Goal: Check status: Check status

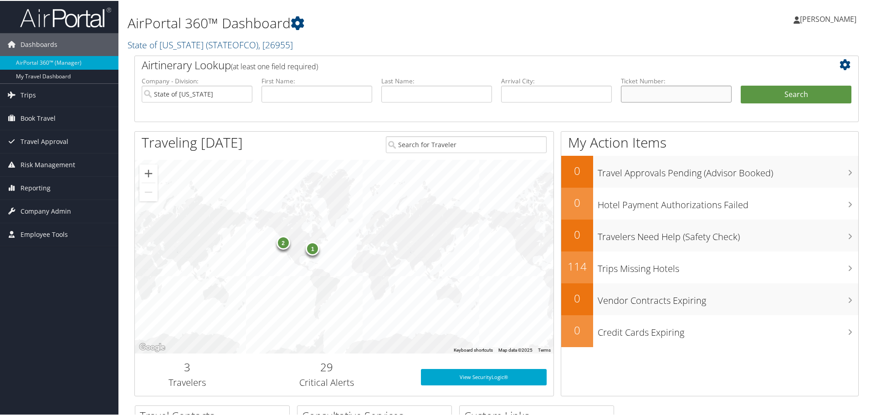
click at [655, 93] on input "text" at bounding box center [676, 93] width 111 height 17
paste input "0167310823765"
type input "0167310823765"
click at [741, 85] on button "Search" at bounding box center [796, 94] width 111 height 18
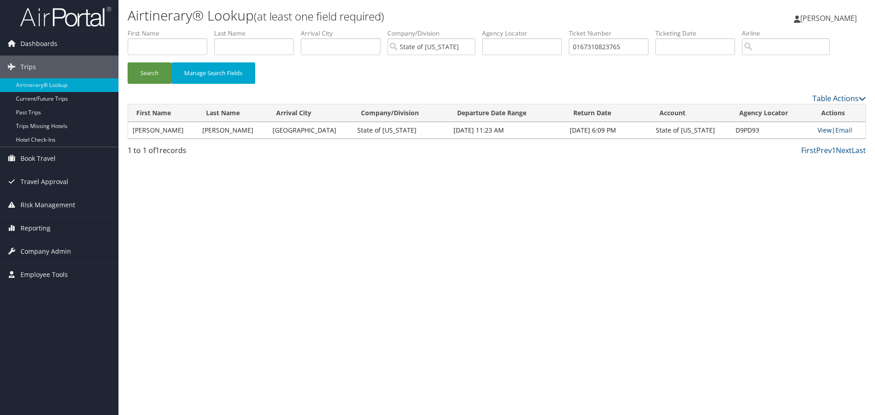
click at [819, 129] on link "View" at bounding box center [825, 130] width 14 height 9
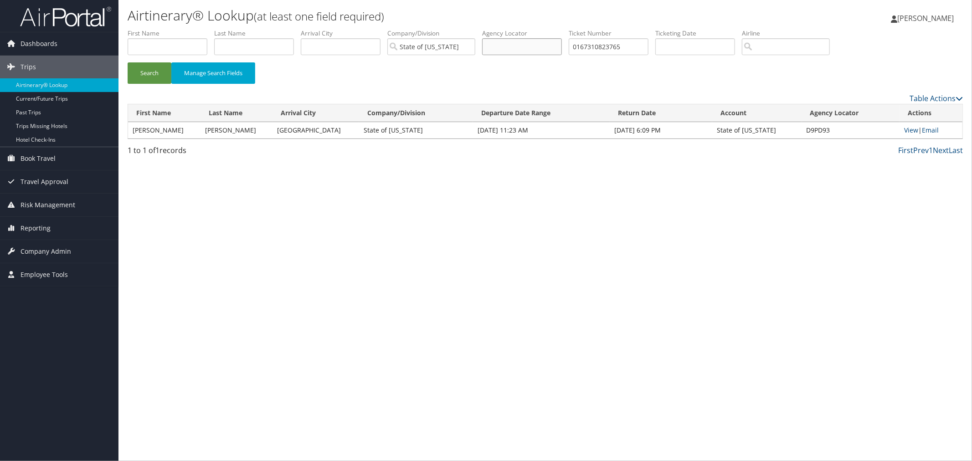
click at [556, 47] on input "text" at bounding box center [522, 46] width 80 height 17
paste input "5267310887326"
click at [128, 62] on button "Search" at bounding box center [150, 72] width 44 height 21
click at [875, 130] on link "View" at bounding box center [911, 130] width 14 height 9
click at [562, 46] on input "text" at bounding box center [522, 46] width 80 height 17
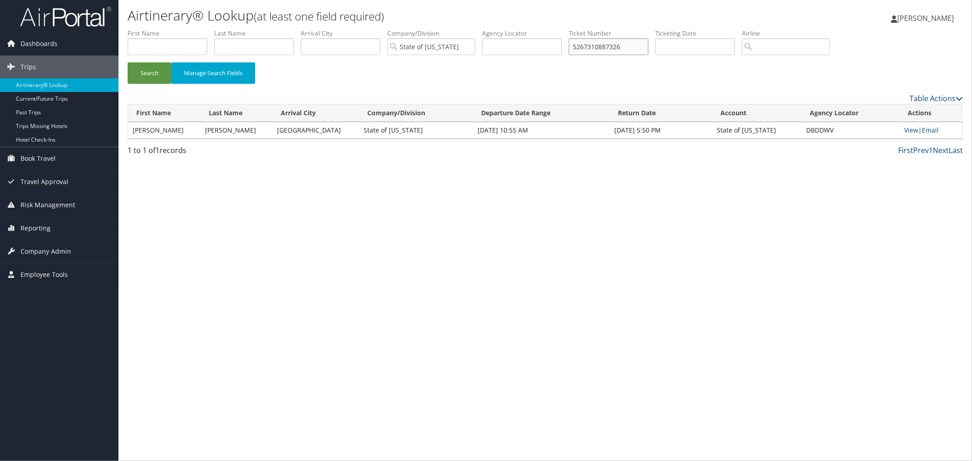
paste input "94908"
click at [128, 62] on button "Search" at bounding box center [150, 72] width 44 height 21
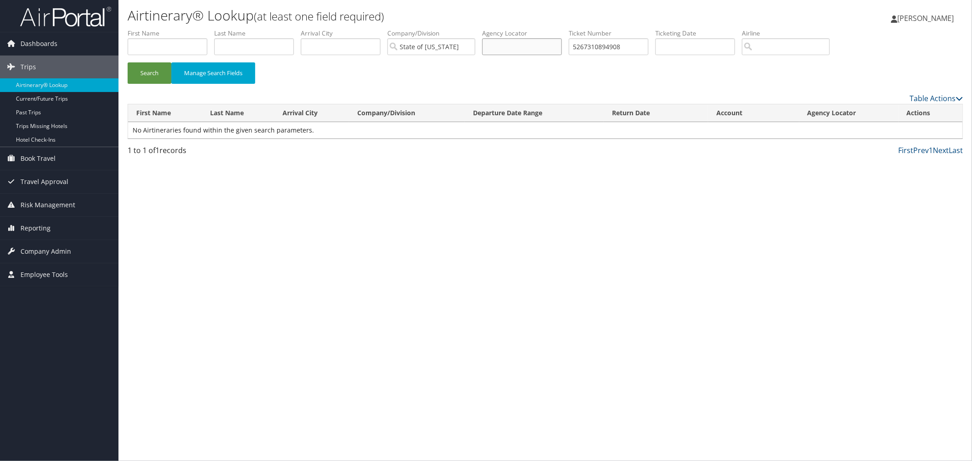
click at [559, 49] on input "text" at bounding box center [522, 46] width 80 height 17
paste input "905112"
click at [128, 62] on button "Search" at bounding box center [150, 72] width 44 height 21
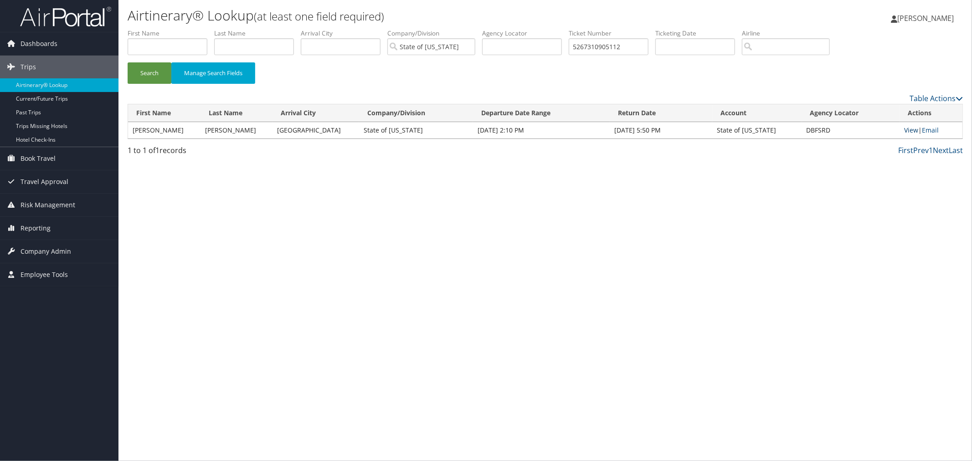
click at [875, 131] on link "View" at bounding box center [911, 130] width 14 height 9
click at [548, 49] on input "text" at bounding box center [522, 46] width 80 height 17
paste input "0167310866175"
click at [128, 62] on button "Search" at bounding box center [150, 72] width 44 height 21
click at [875, 130] on link "View" at bounding box center [911, 130] width 14 height 9
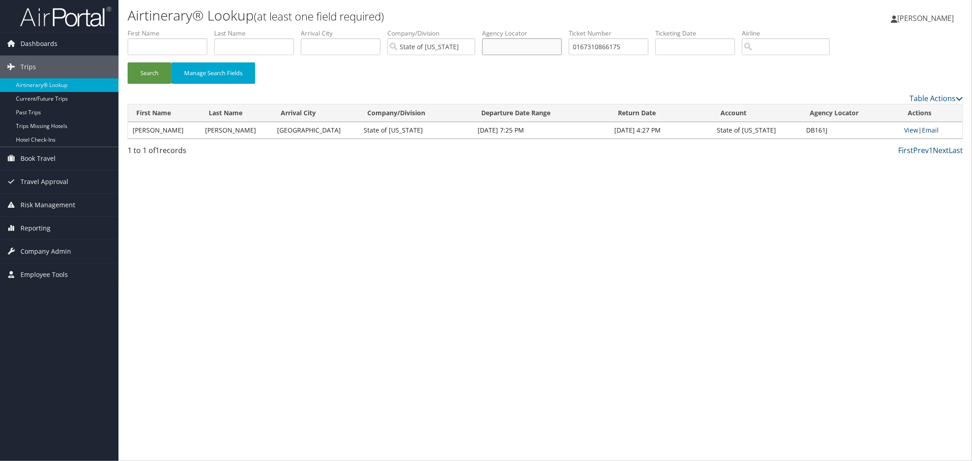
click at [529, 46] on input "text" at bounding box center [522, 46] width 80 height 17
paste input "5267310894908"
type input "5267310894908"
click at [128, 62] on button "Search" at bounding box center [150, 72] width 44 height 21
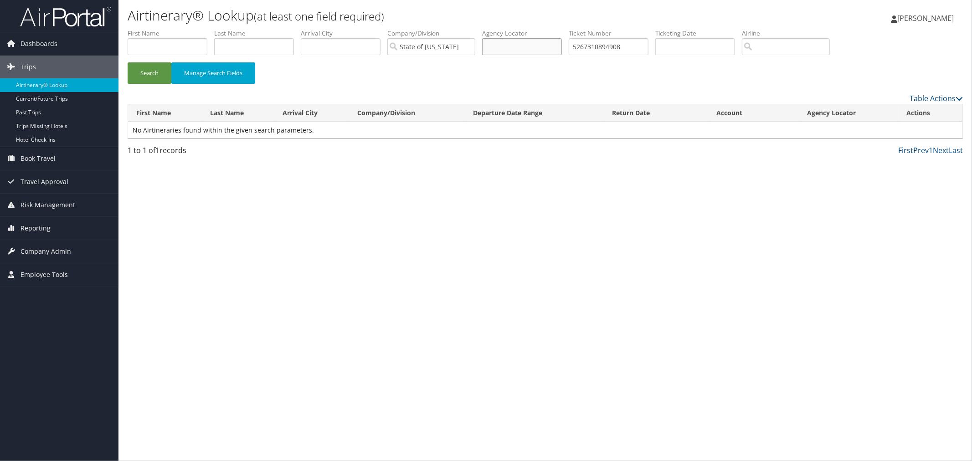
click at [562, 46] on input "text" at bounding box center [522, 46] width 80 height 17
click at [273, 46] on input "text" at bounding box center [254, 46] width 80 height 17
click at [128, 62] on button "Search" at bounding box center [150, 72] width 44 height 21
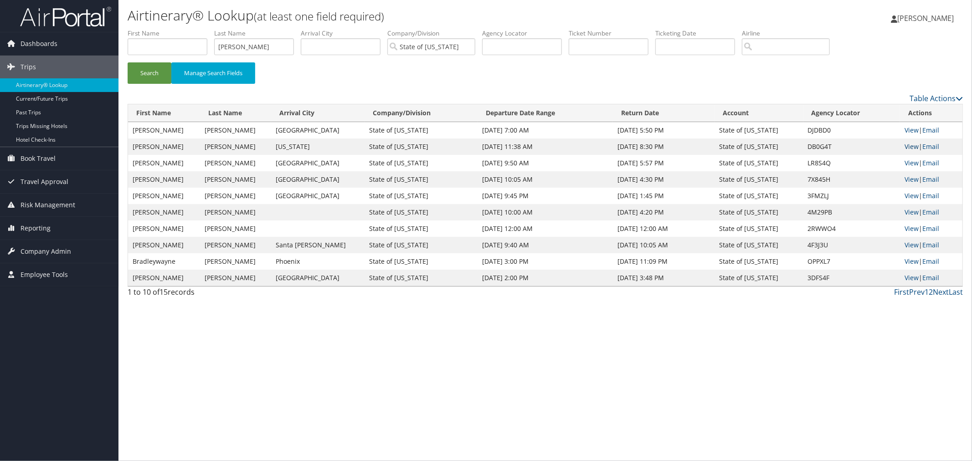
click at [875, 146] on link "View" at bounding box center [912, 146] width 14 height 9
click at [185, 49] on input "text" at bounding box center [168, 46] width 80 height 17
type input "dryden"
click at [128, 62] on button "Search" at bounding box center [150, 72] width 44 height 21
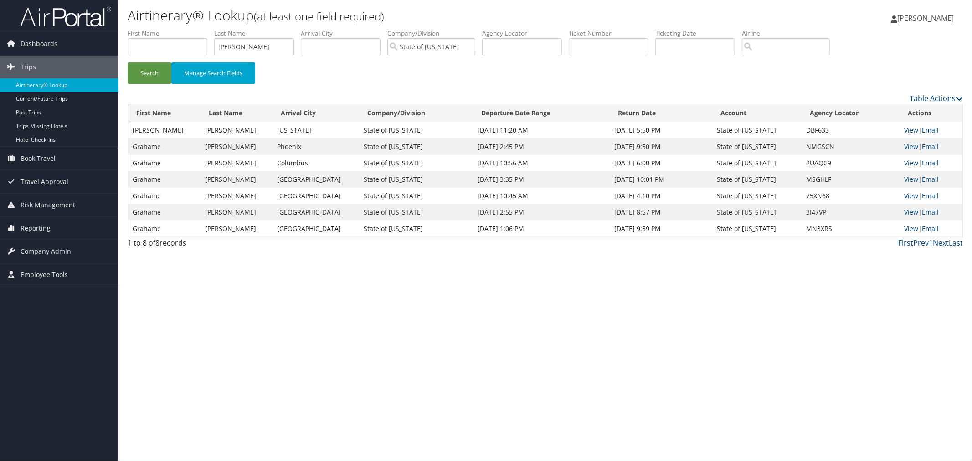
click at [875, 130] on link "View" at bounding box center [911, 130] width 14 height 9
click at [166, 47] on input "text" at bounding box center [168, 46] width 80 height 17
click at [534, 48] on input "text" at bounding box center [522, 46] width 80 height 17
click at [559, 46] on input "text" at bounding box center [522, 46] width 80 height 17
paste input "5267310894908"
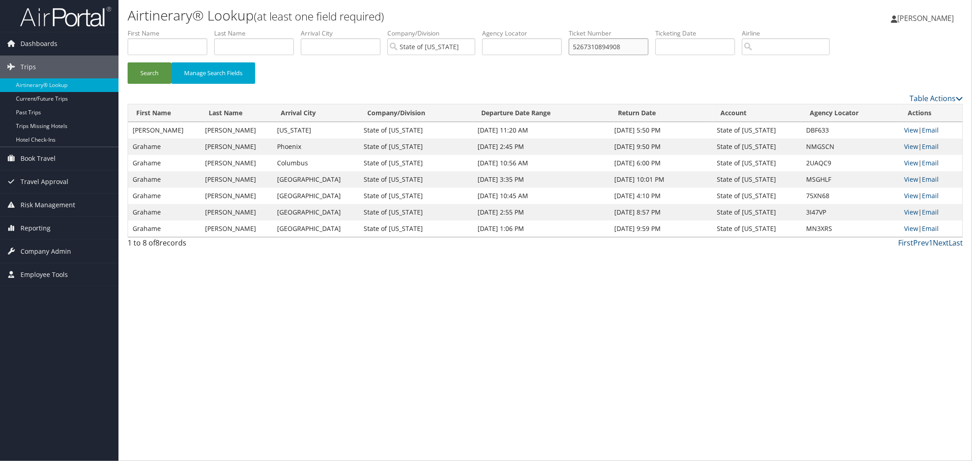
type input "5267310894908"
click at [128, 62] on button "Search" at bounding box center [150, 72] width 44 height 21
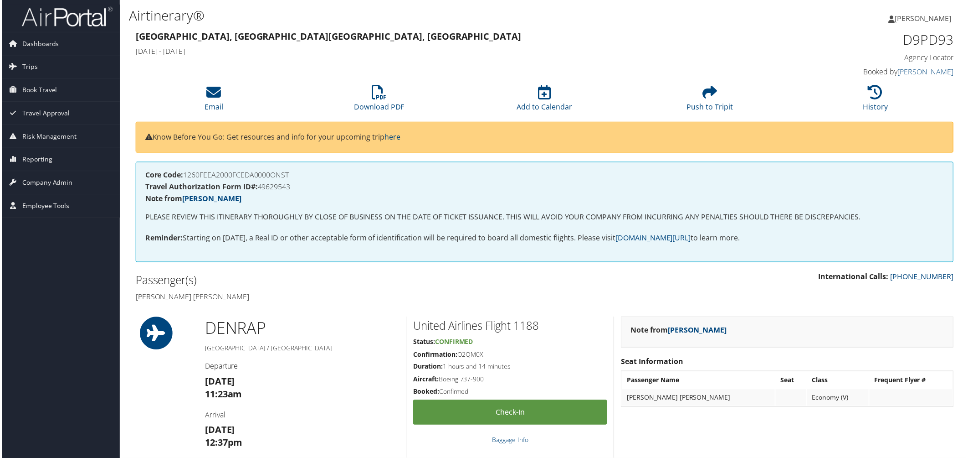
drag, startPoint x: 0, startPoint y: 0, endPoint x: 669, endPoint y: 29, distance: 669.7
click at [670, 31] on h3 "Denver, CO Rapid City, SD" at bounding box center [440, 36] width 613 height 13
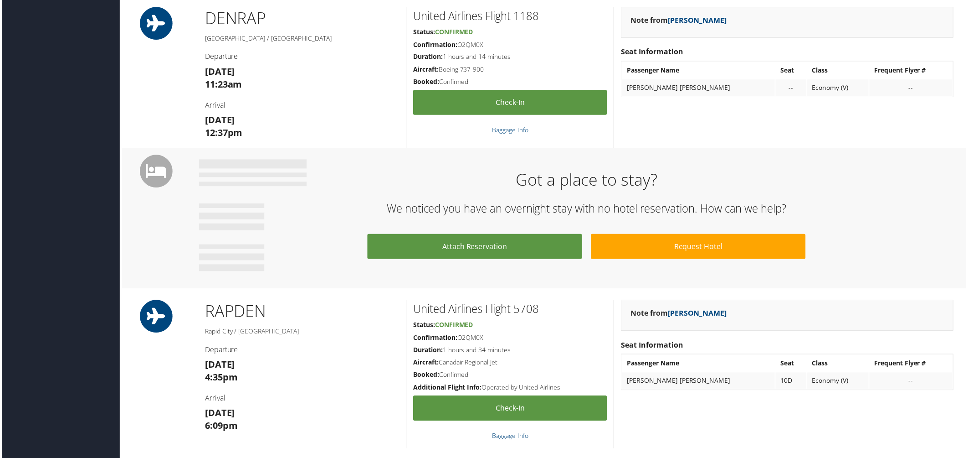
scroll to position [310, 0]
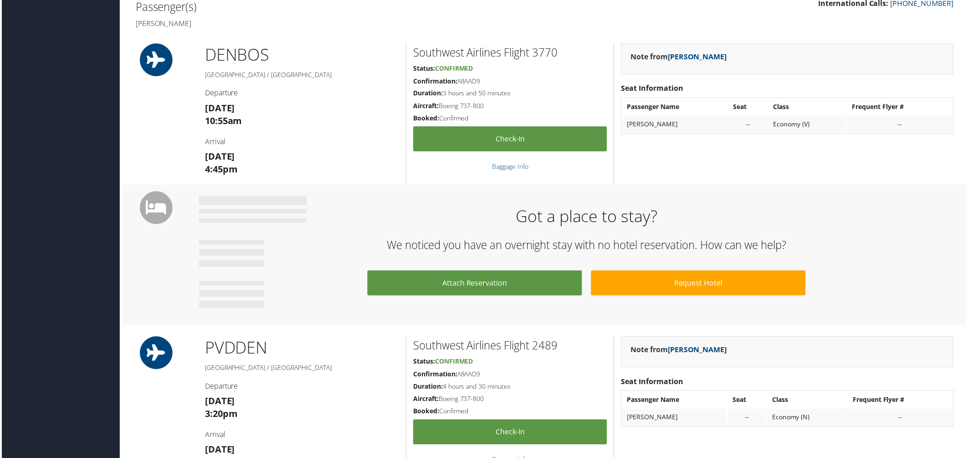
scroll to position [292, 0]
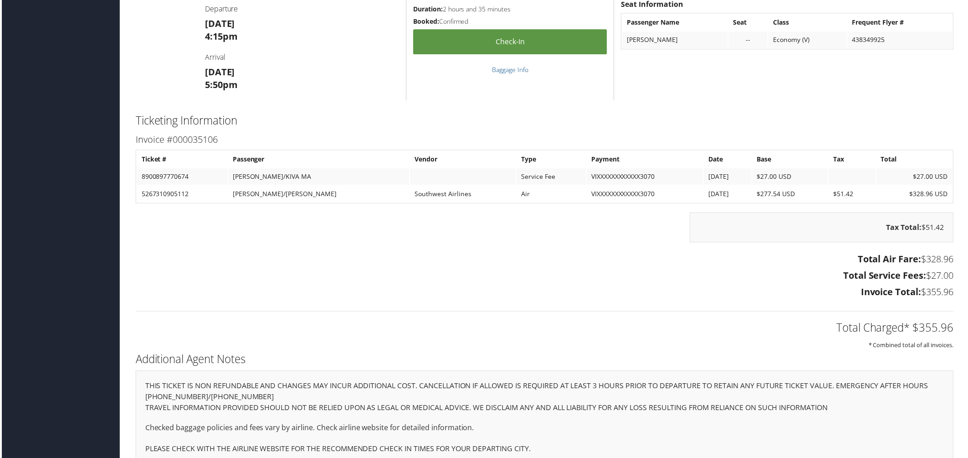
scroll to position [668, 0]
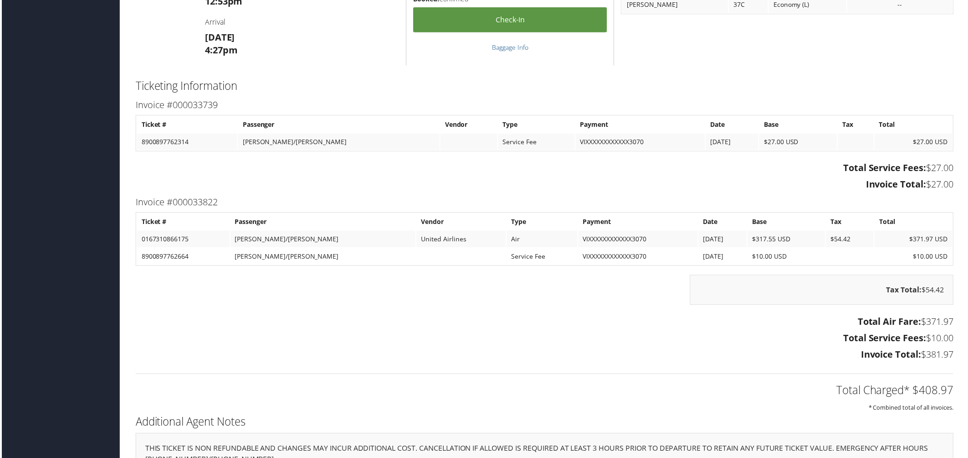
scroll to position [759, 0]
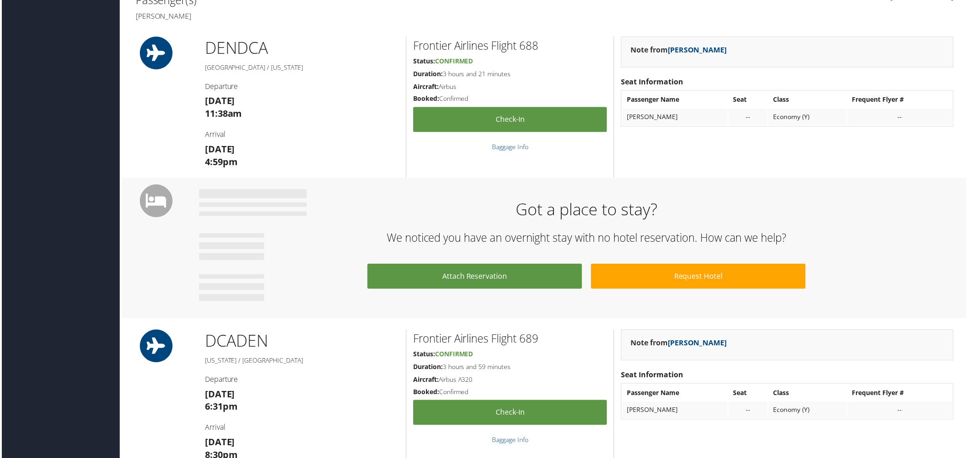
scroll to position [244, 0]
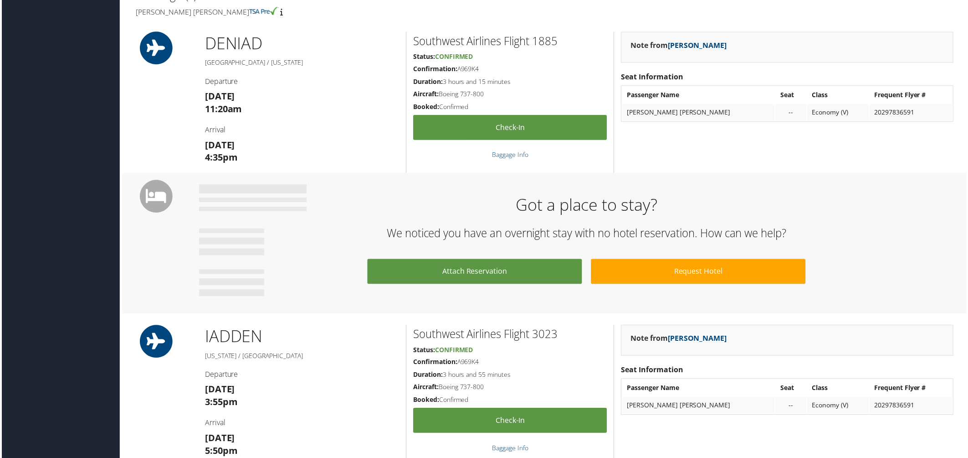
scroll to position [312, 0]
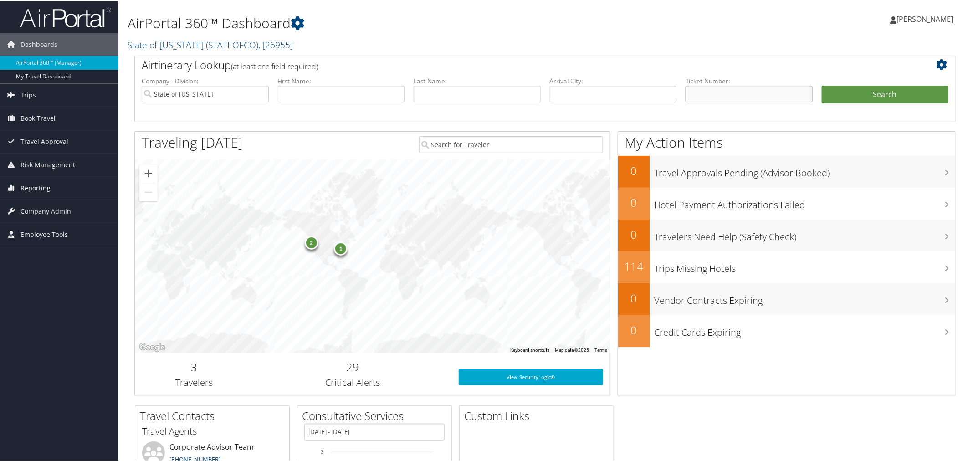
drag, startPoint x: 713, startPoint y: 96, endPoint x: 711, endPoint y: 80, distance: 16.1
click at [713, 96] on input "text" at bounding box center [749, 93] width 127 height 17
paste input "0167310968329"
type input "0167310968329"
click at [822, 85] on button "Search" at bounding box center [885, 94] width 127 height 18
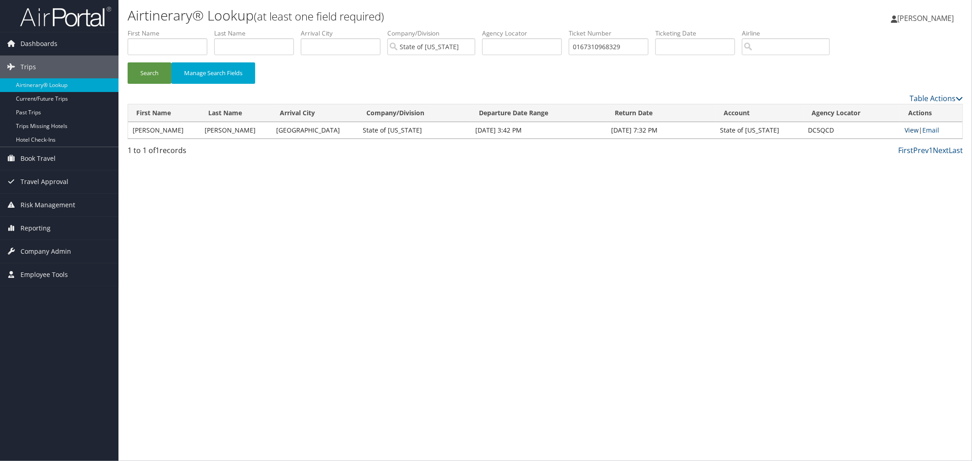
click at [910, 129] on link "View" at bounding box center [912, 130] width 14 height 9
click at [542, 44] on input "text" at bounding box center [522, 46] width 80 height 17
paste input "1024535"
click at [128, 62] on button "Search" at bounding box center [150, 72] width 44 height 21
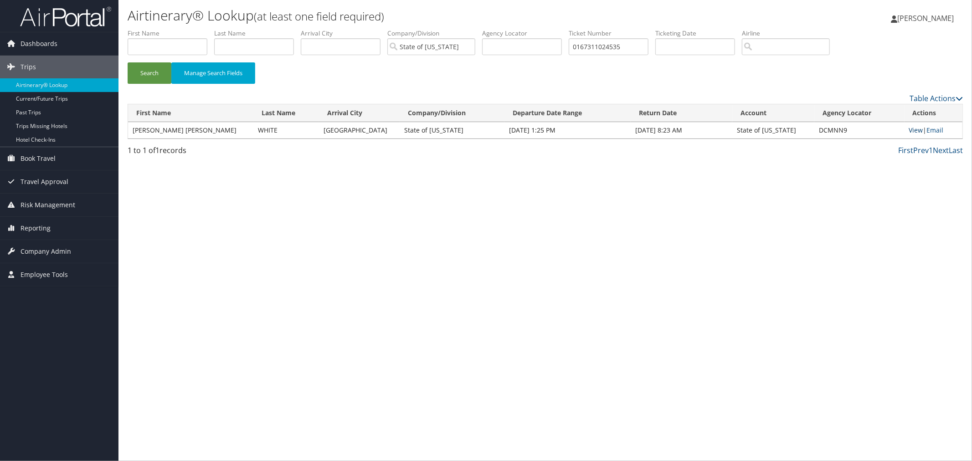
click at [912, 128] on link "View" at bounding box center [916, 130] width 14 height 9
click at [559, 47] on input "text" at bounding box center [522, 46] width 80 height 17
paste input "017311067239"
type input "0017311067239"
click at [128, 62] on button "Search" at bounding box center [150, 72] width 44 height 21
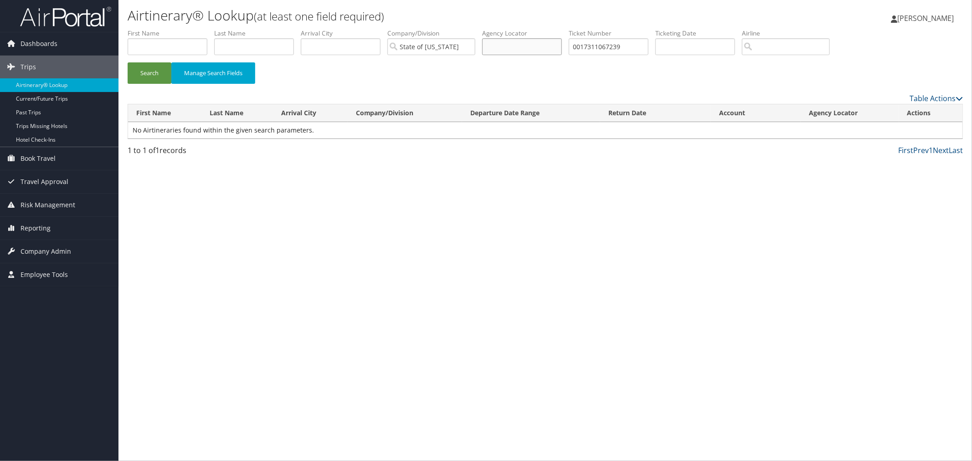
click at [562, 47] on input "text" at bounding box center [522, 46] width 80 height 17
drag, startPoint x: 289, startPoint y: 47, endPoint x: 299, endPoint y: 49, distance: 9.8
click at [289, 47] on input "text" at bounding box center [254, 46] width 80 height 17
type input "h"
type input "sherrell"
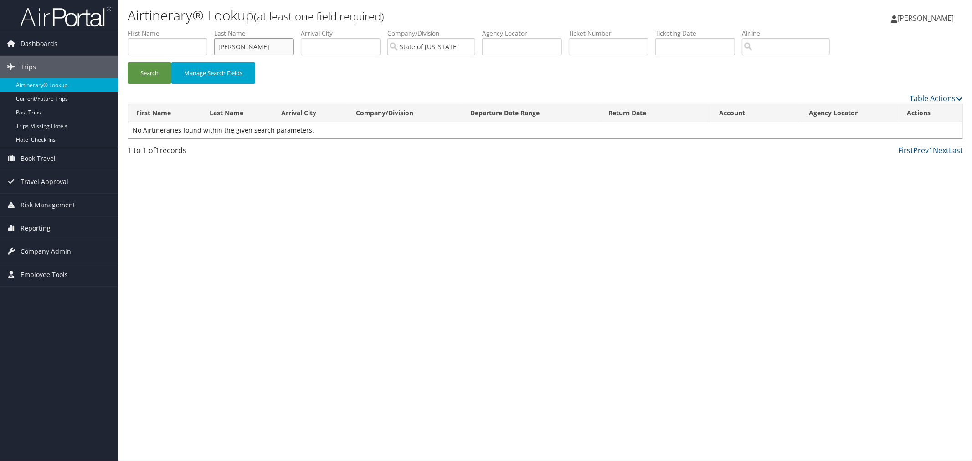
click at [128, 62] on button "Search" at bounding box center [150, 72] width 44 height 21
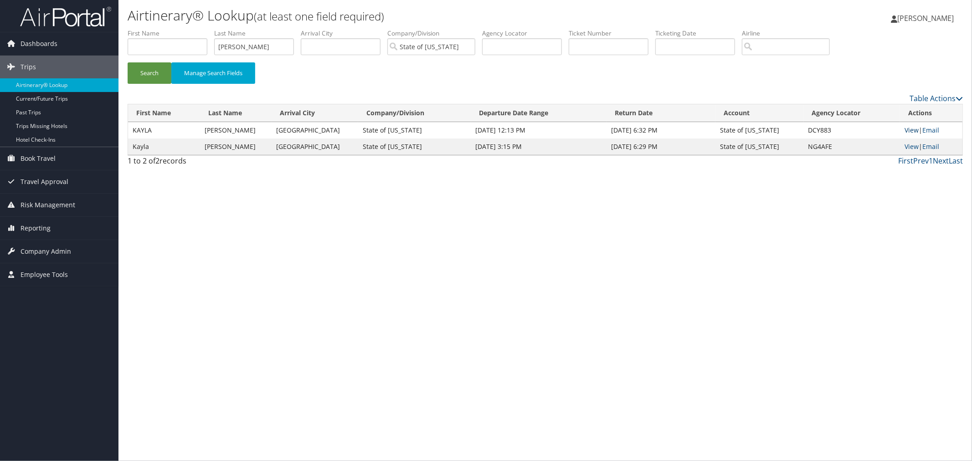
click at [910, 128] on link "View" at bounding box center [912, 130] width 14 height 9
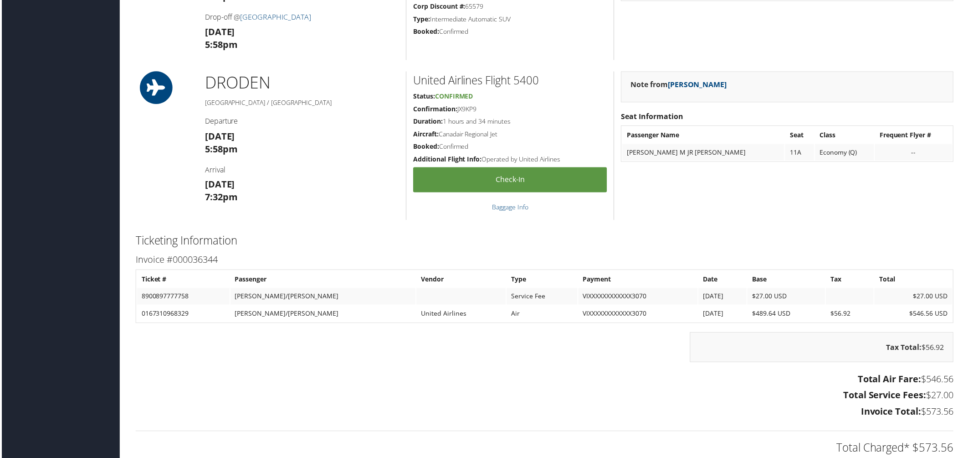
scroll to position [696, 0]
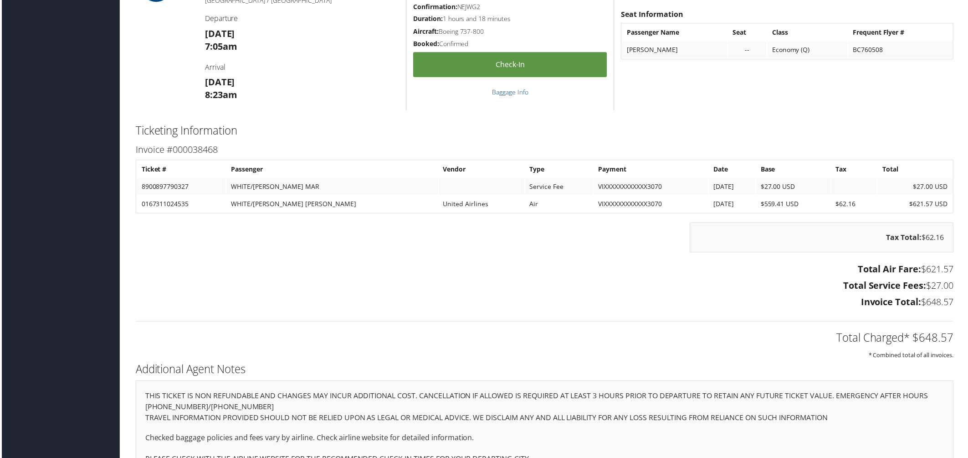
scroll to position [675, 0]
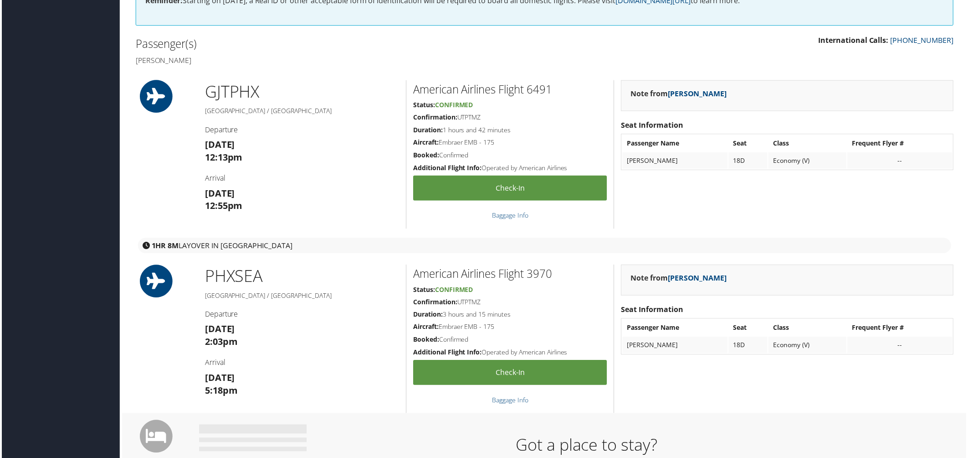
scroll to position [306, 0]
